Goal: Find specific page/section: Find specific page/section

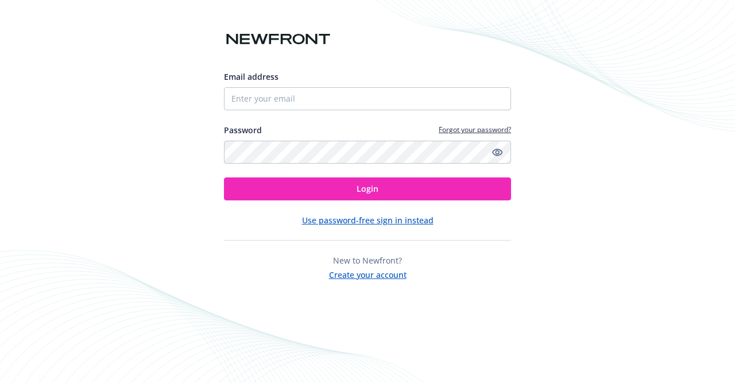
click at [394, 220] on button "Use password-free sign in instead" at bounding box center [367, 220] width 131 height 12
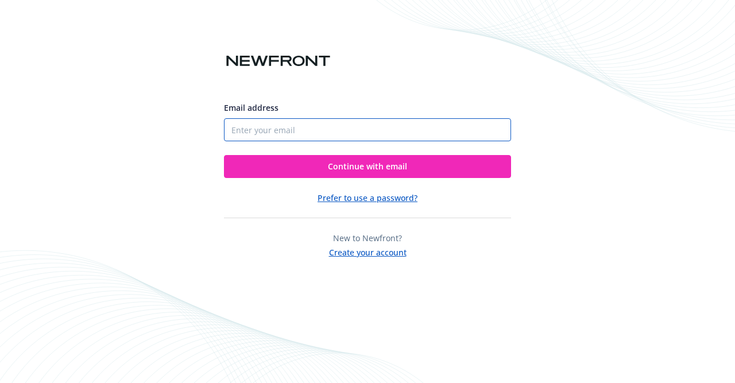
click at [372, 134] on input "Email address" at bounding box center [367, 129] width 287 height 23
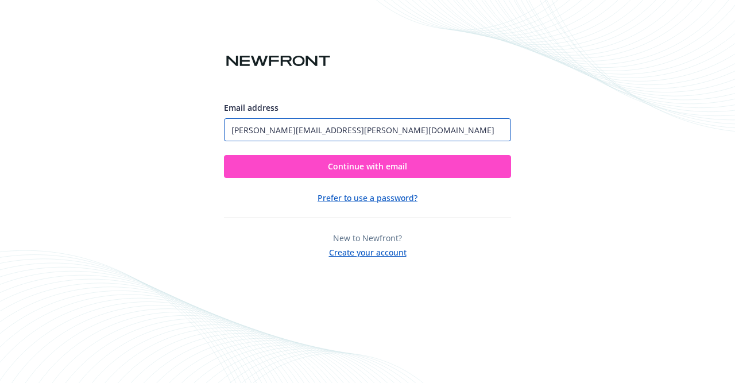
type input "[PERSON_NAME][EMAIL_ADDRESS][PERSON_NAME][DOMAIN_NAME]"
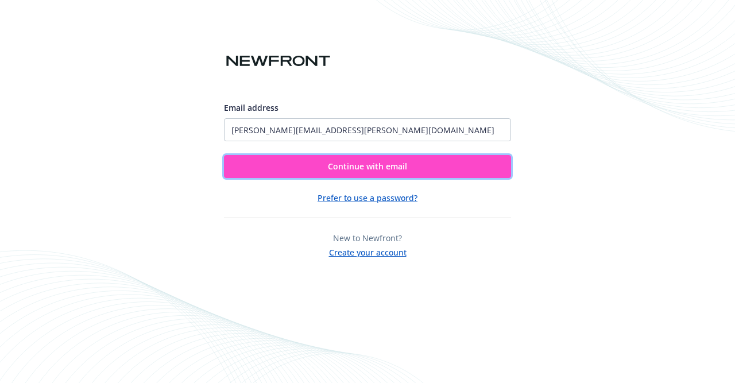
click at [382, 164] on span "Continue with email" at bounding box center [367, 166] width 79 height 11
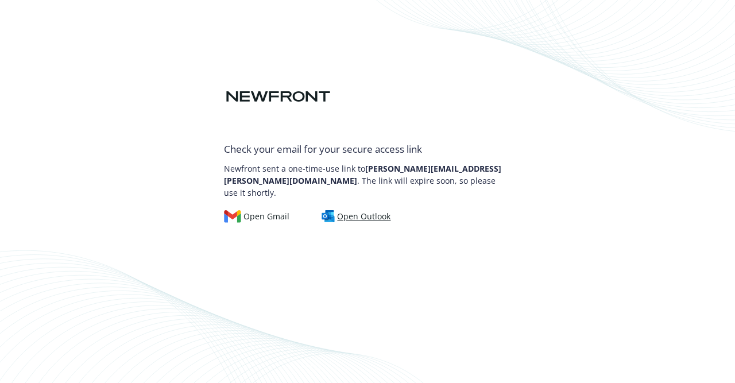
click at [362, 211] on div "Open Outlook" at bounding box center [356, 216] width 69 height 13
click at [435, 223] on div "Check your email for your secure access link Newfront sent a one-time-use link …" at bounding box center [367, 191] width 735 height 383
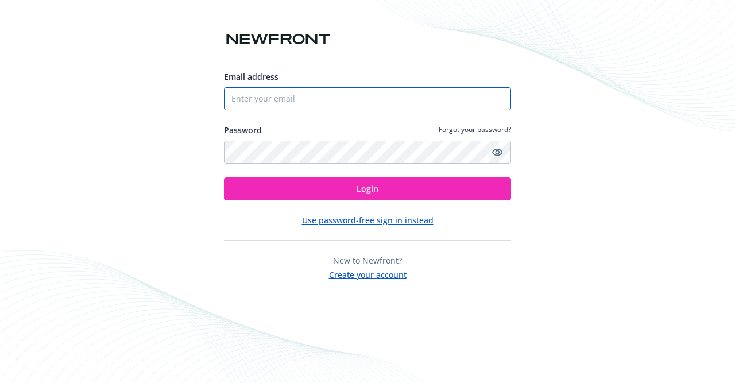
click at [427, 102] on input "Email address" at bounding box center [367, 98] width 287 height 23
type input "[PERSON_NAME][EMAIL_ADDRESS][PERSON_NAME][DOMAIN_NAME]"
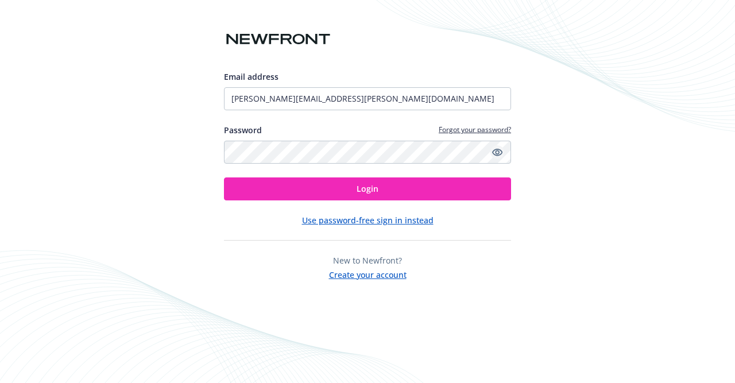
click at [499, 154] on icon "Show password" at bounding box center [497, 152] width 10 height 10
click at [499, 154] on icon "Hide password" at bounding box center [497, 152] width 14 height 14
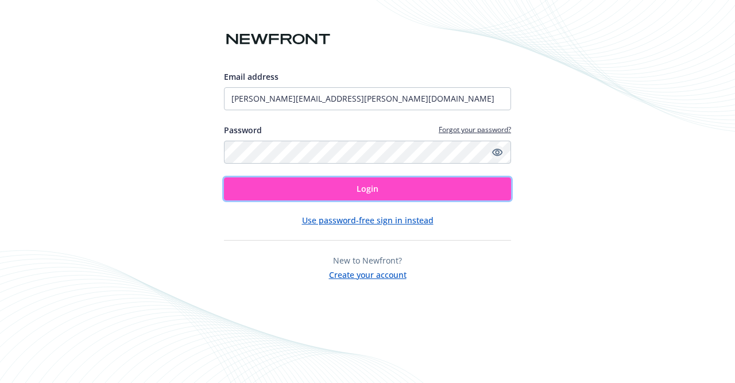
click at [381, 188] on button "Login" at bounding box center [367, 188] width 287 height 23
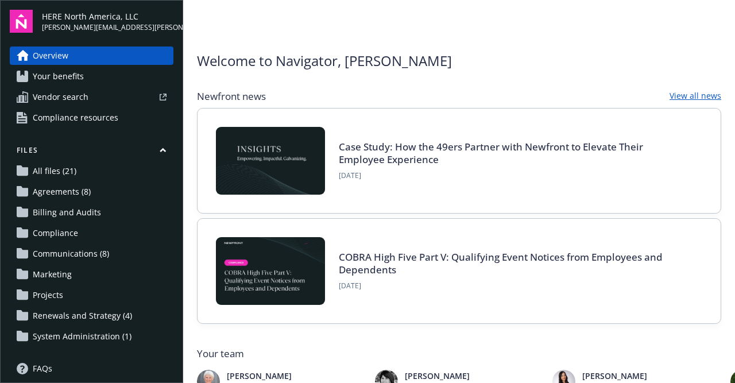
click at [80, 172] on link "All files (21)" at bounding box center [92, 171] width 164 height 18
